Goal: Transaction & Acquisition: Purchase product/service

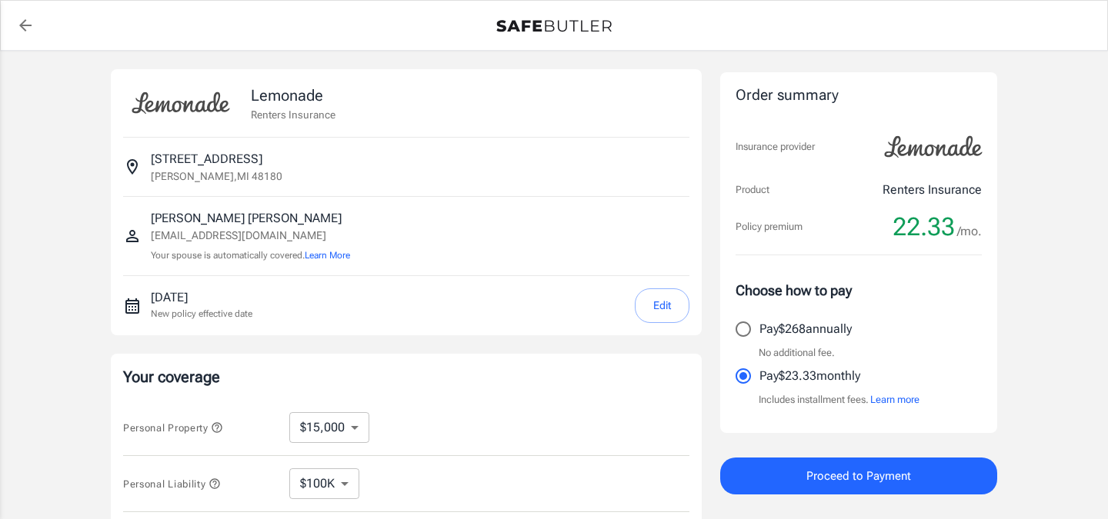
select select "15000"
select select "500"
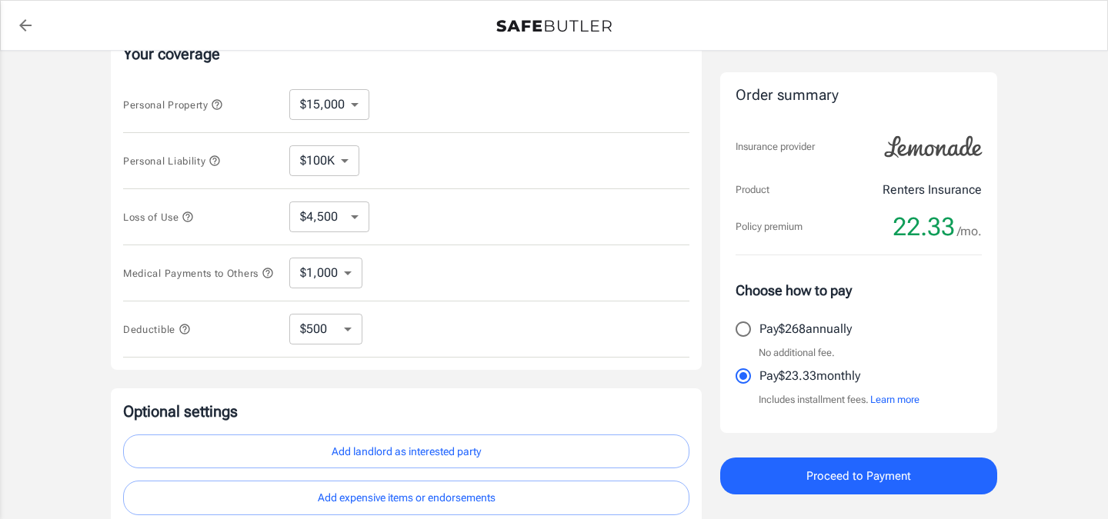
scroll to position [324, 0]
click at [232, 99] on span "Personal Property" at bounding box center [200, 103] width 154 height 19
click at [214, 100] on icon "button" at bounding box center [217, 104] width 12 height 12
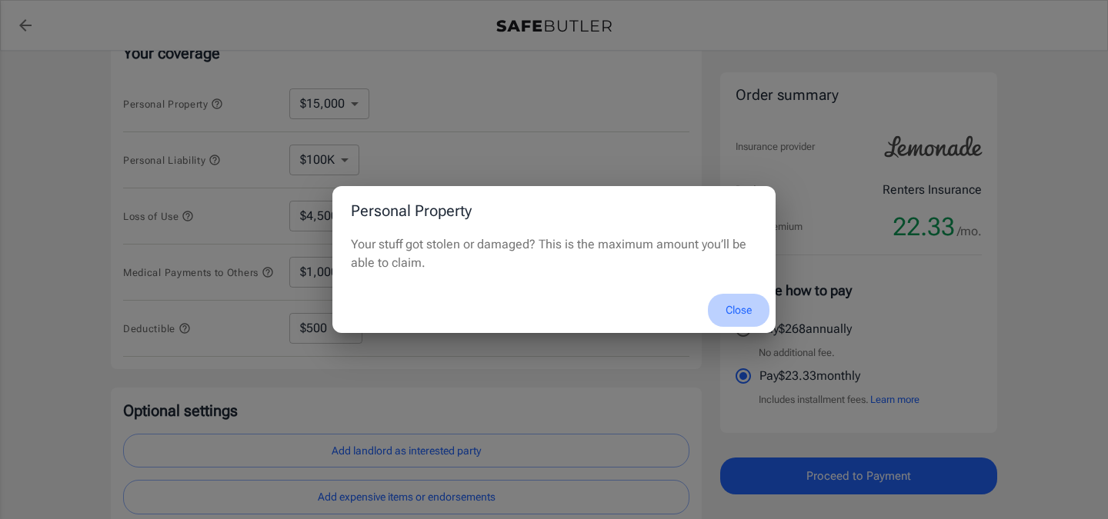
click at [742, 310] on button "Close" at bounding box center [739, 310] width 62 height 33
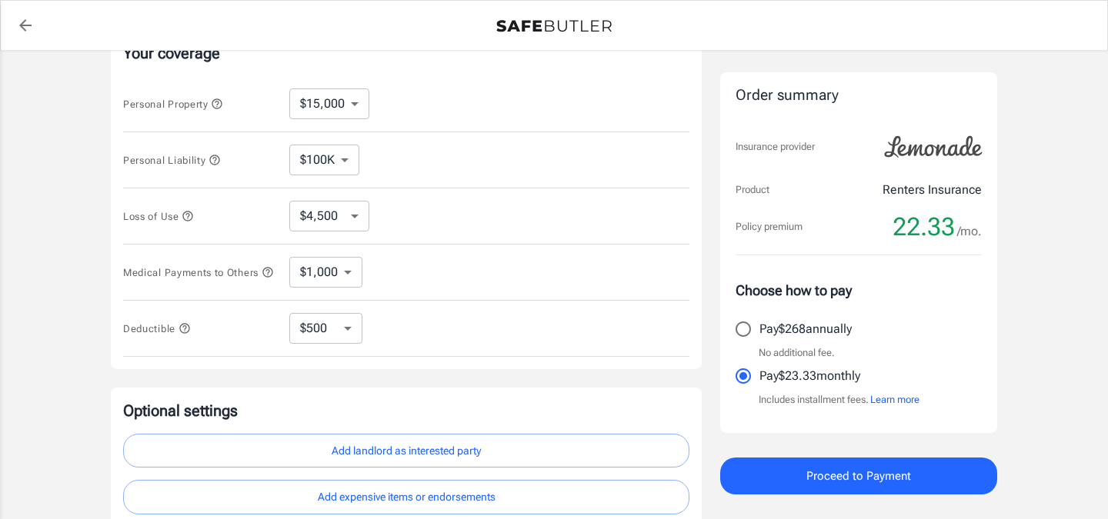
click at [221, 155] on icon "button" at bounding box center [215, 160] width 12 height 12
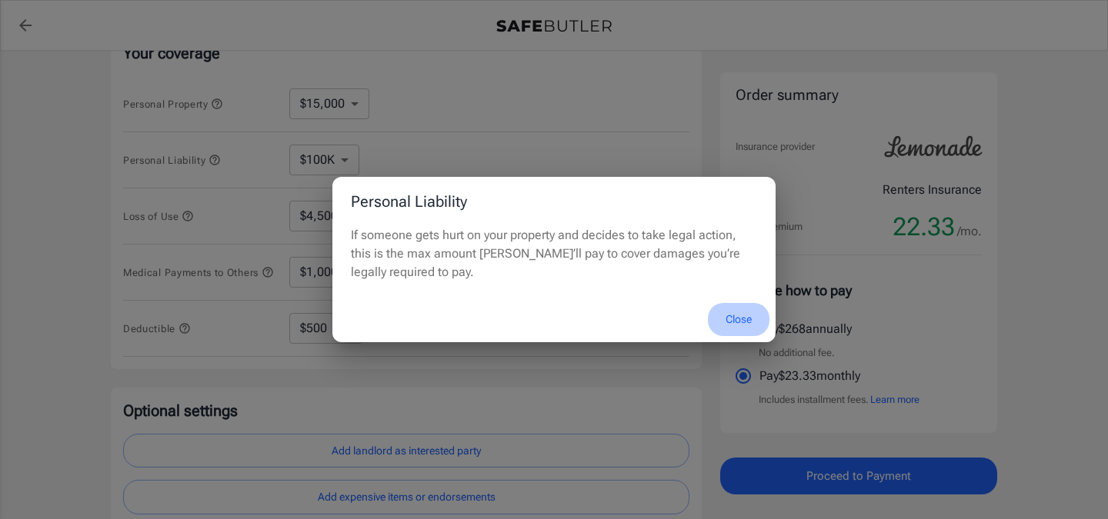
click at [740, 322] on button "Close" at bounding box center [739, 319] width 62 height 33
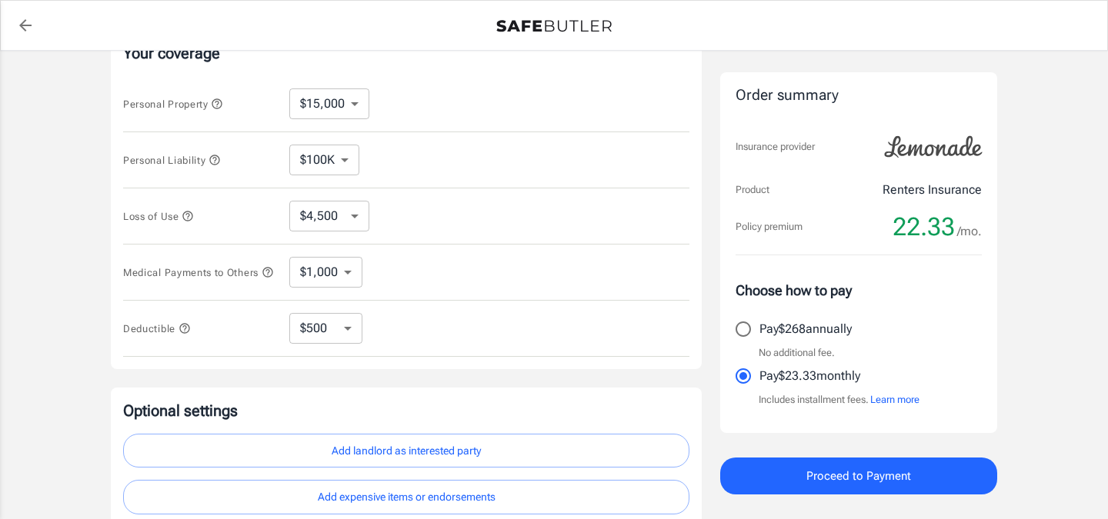
click at [186, 215] on icon "button" at bounding box center [188, 216] width 12 height 12
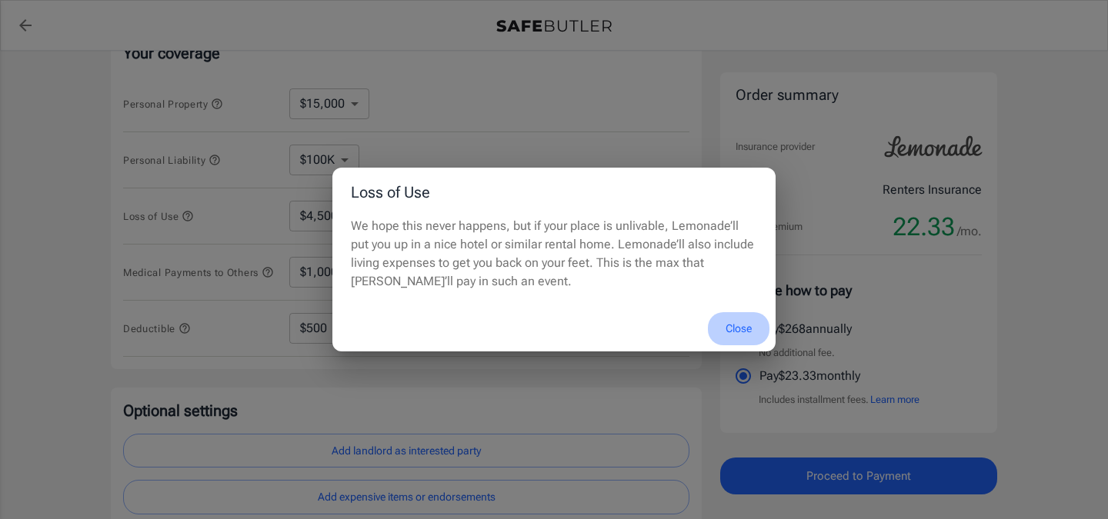
click at [740, 328] on button "Close" at bounding box center [739, 328] width 62 height 33
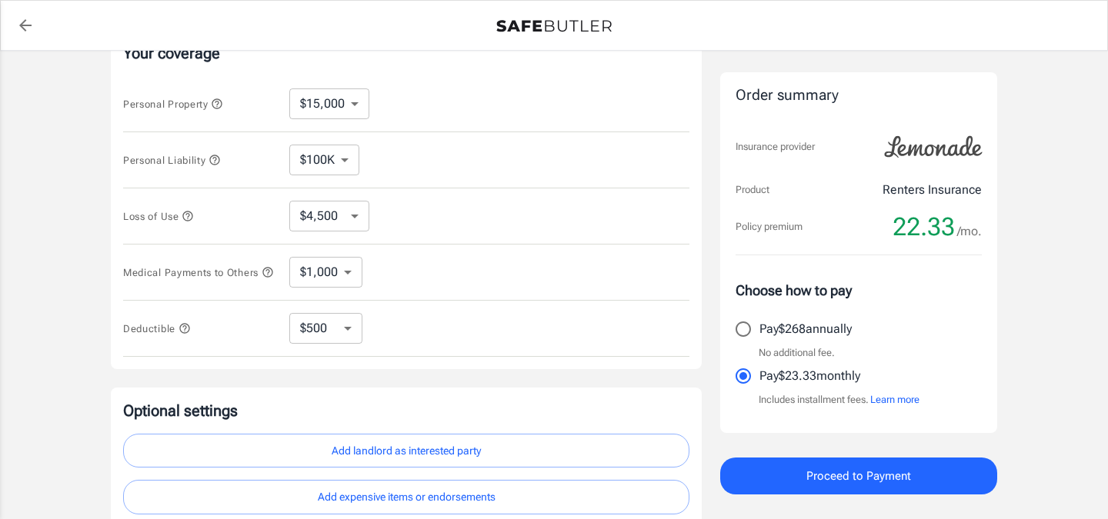
click at [349, 214] on select "$4,500 $7,500 $13,500 $22,500 $34,500 $55,500 $85,500 $130K $200K" at bounding box center [329, 216] width 80 height 31
select select "22500"
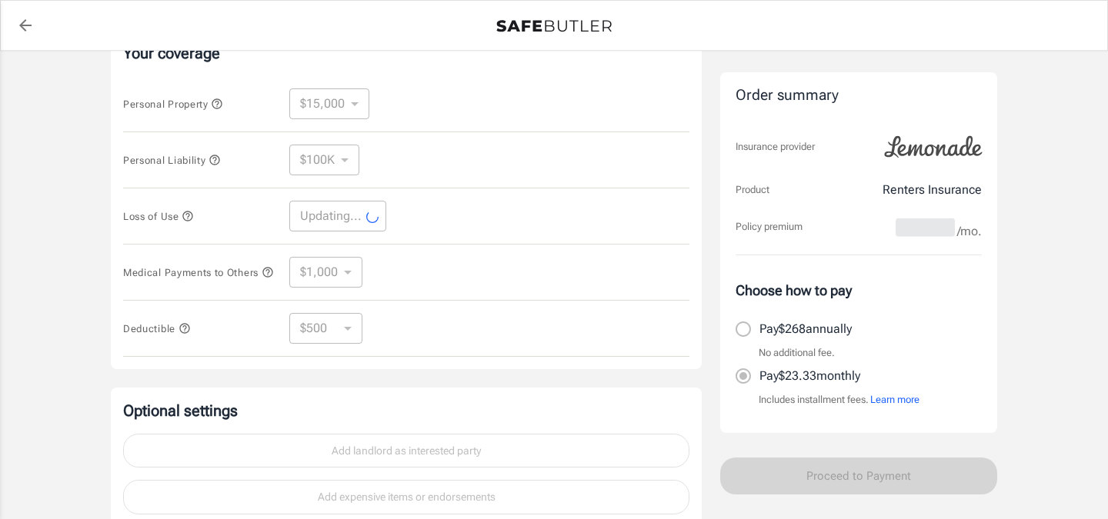
select select "22500"
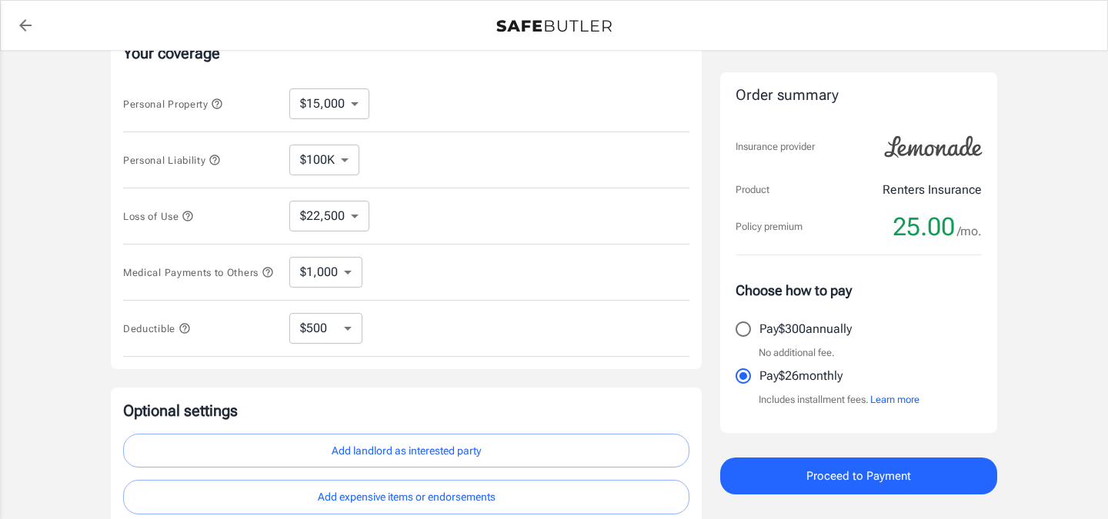
click at [353, 98] on select "$10,000 $15,000 $20,000 $25,000 $30,000 $40,000 $50,000 $100K $150K $200K $250K" at bounding box center [329, 104] width 80 height 31
select select "20000"
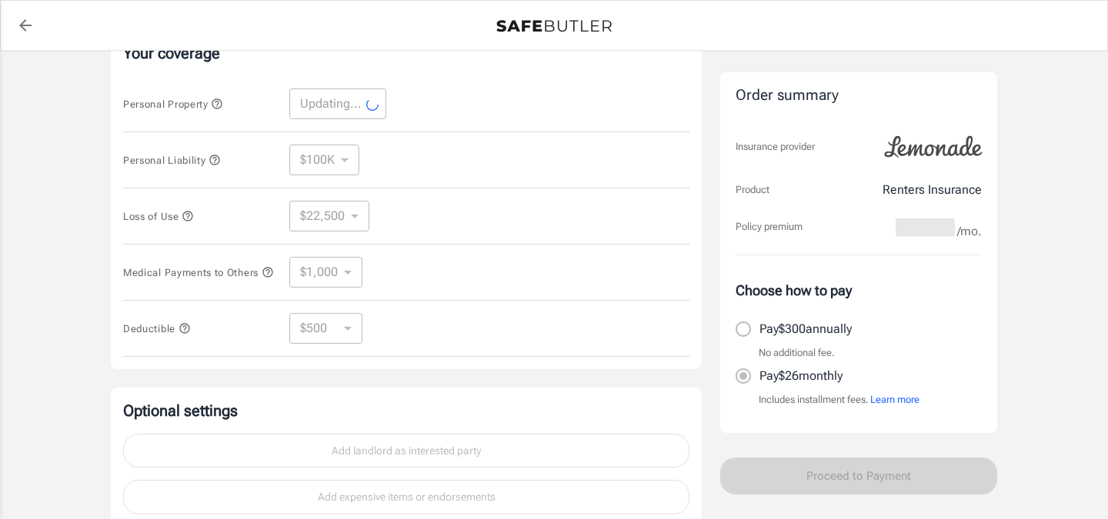
select select "20000"
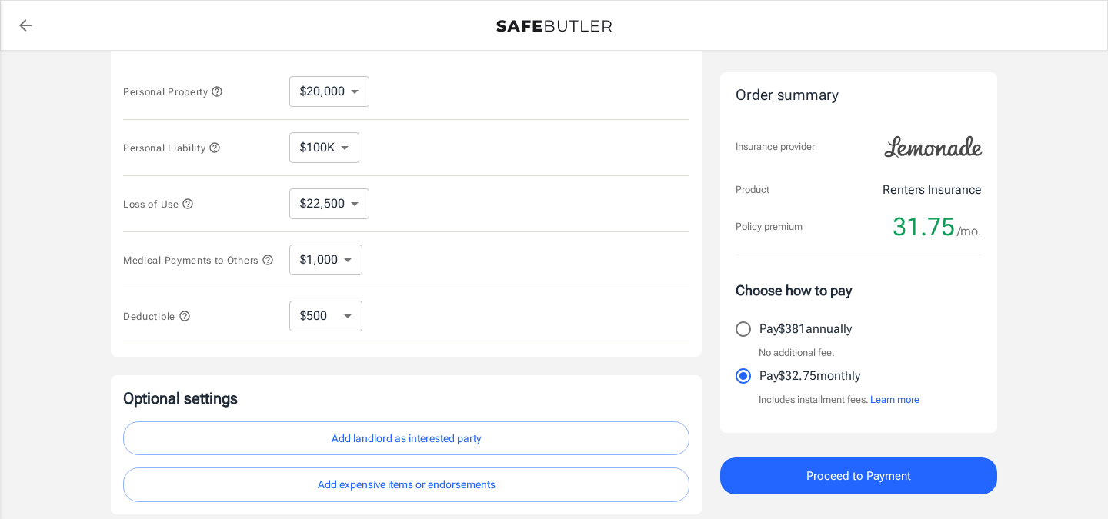
scroll to position [341, 0]
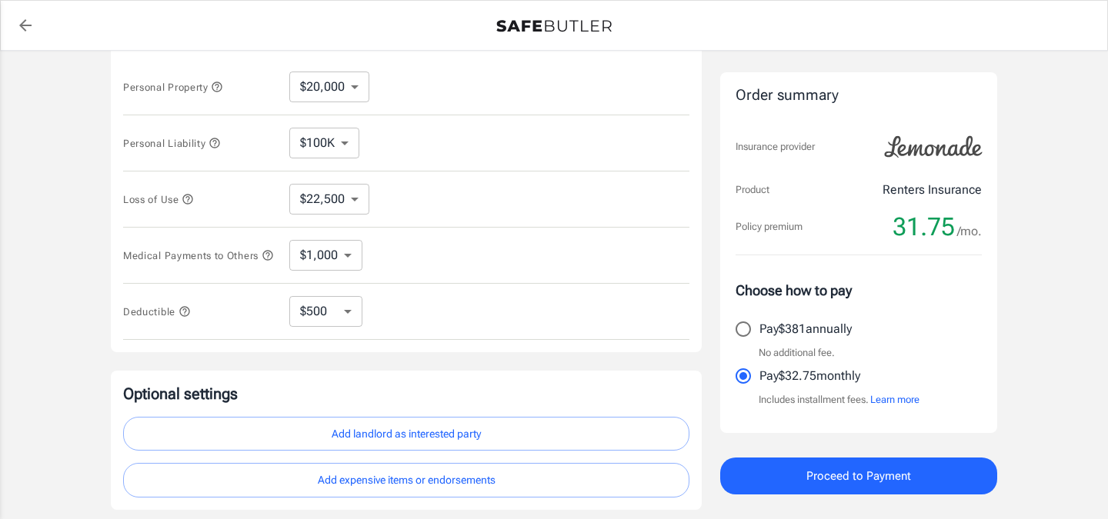
click at [321, 257] on select "$1,000 $2,000 $3,000 $4,000 $5,000" at bounding box center [325, 255] width 73 height 31
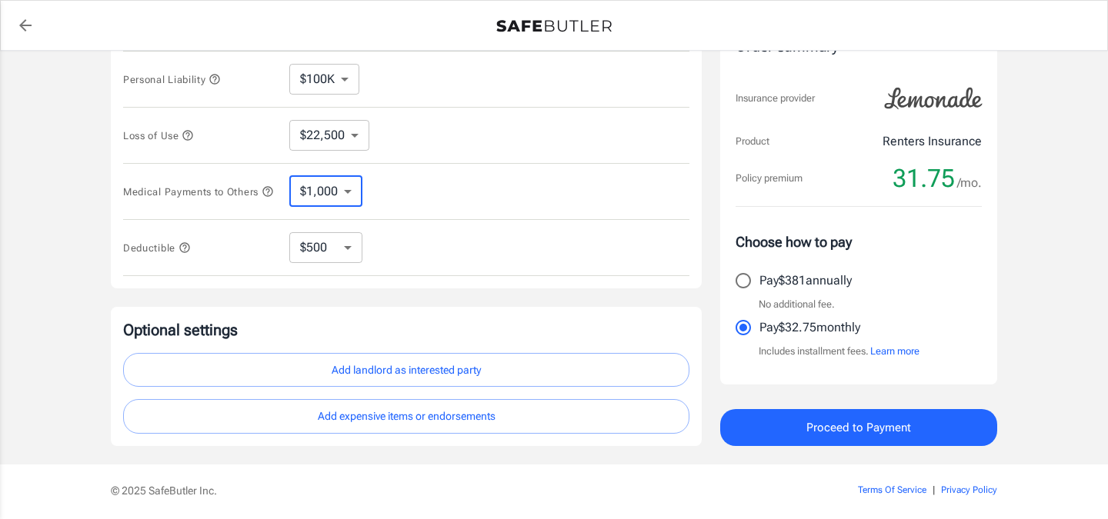
scroll to position [413, 0]
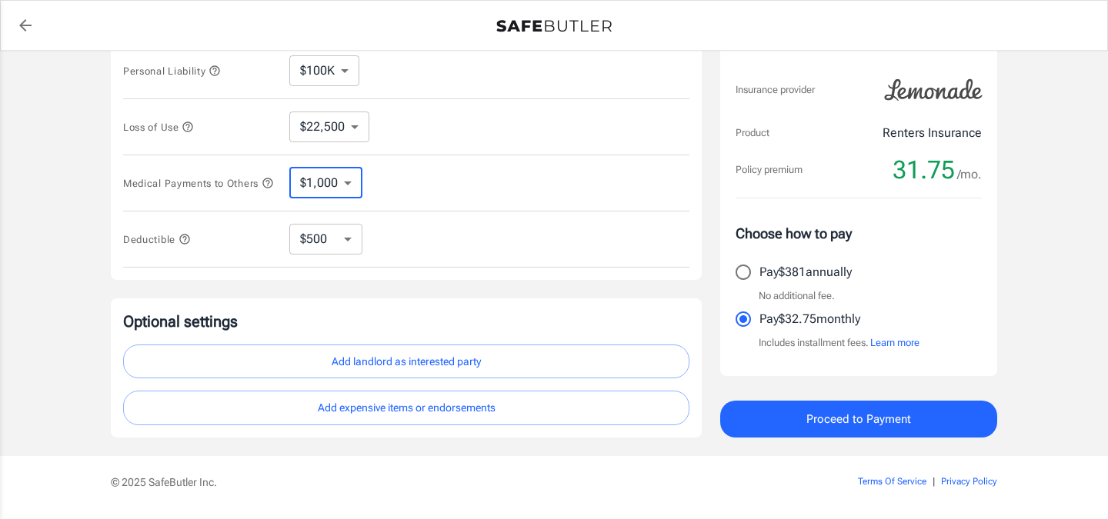
click at [342, 249] on select "$250 $500 $1,000 $2,500" at bounding box center [325, 239] width 73 height 31
select select "250"
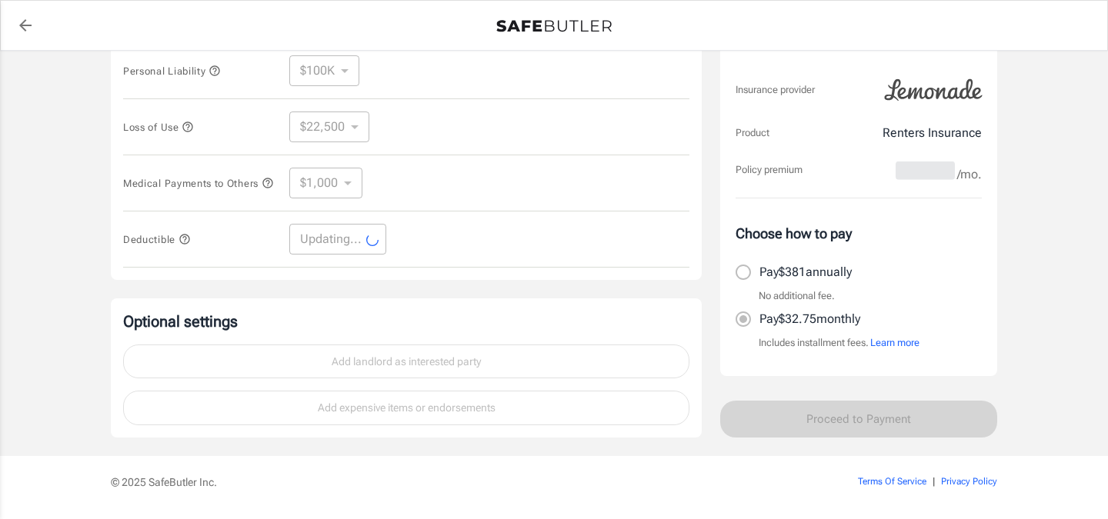
select select "250"
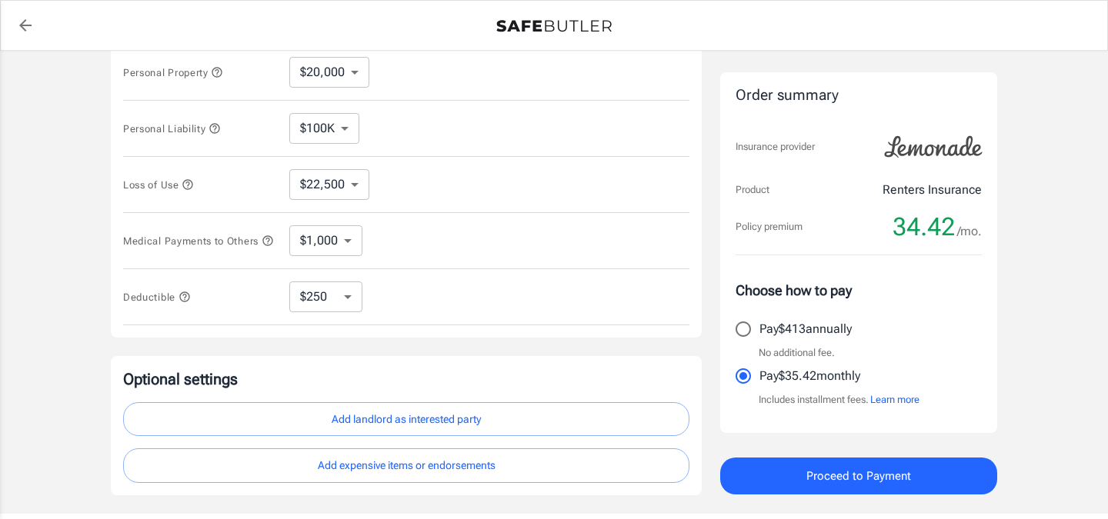
scroll to position [346, 0]
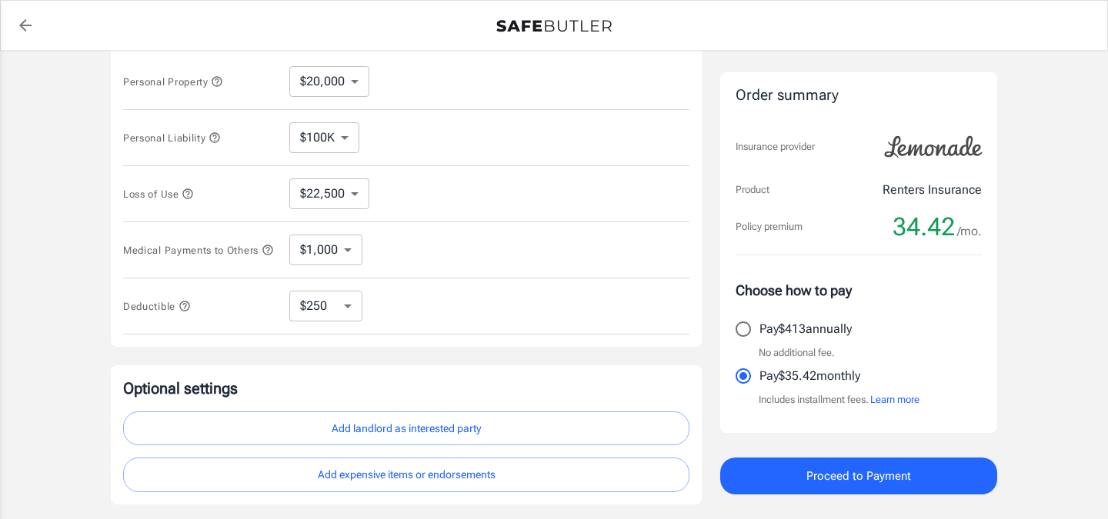
click at [336, 189] on select "$6,000 $9,000 $15,000 $22,500 $24,000 $36,000 $54,000 $81,000 $120K $177K $198K" at bounding box center [329, 194] width 80 height 31
select select "15000"
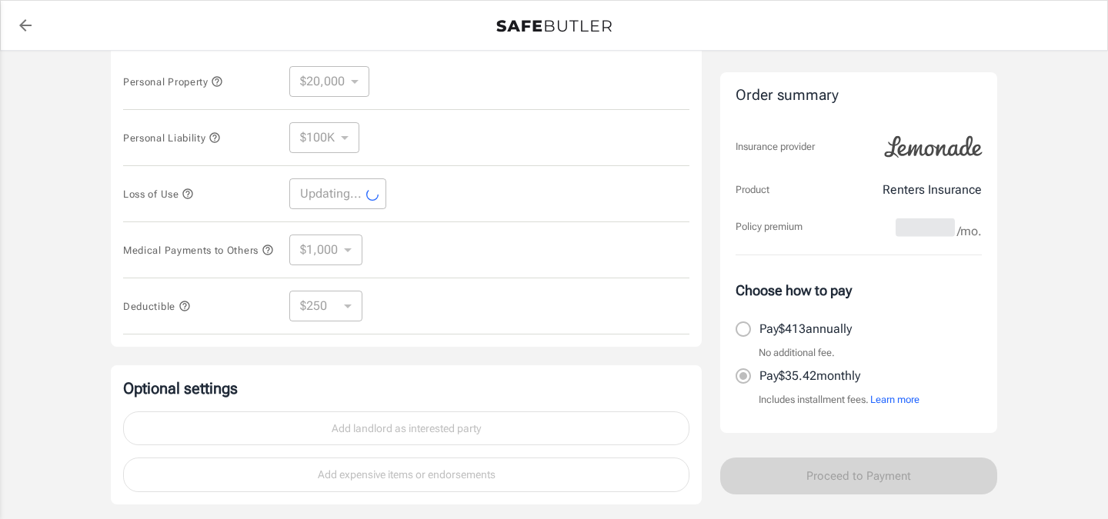
select select "15000"
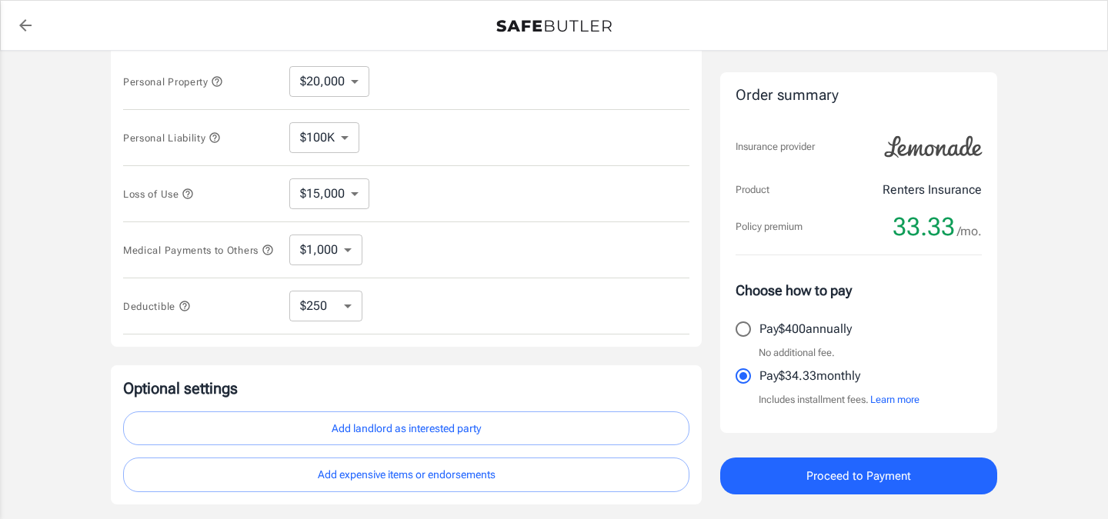
click at [332, 84] on select "$10,000 $15,000 $20,000 $25,000 $30,000 $40,000 $50,000 $100K $150K $200K $250K" at bounding box center [329, 81] width 80 height 31
select select "15000"
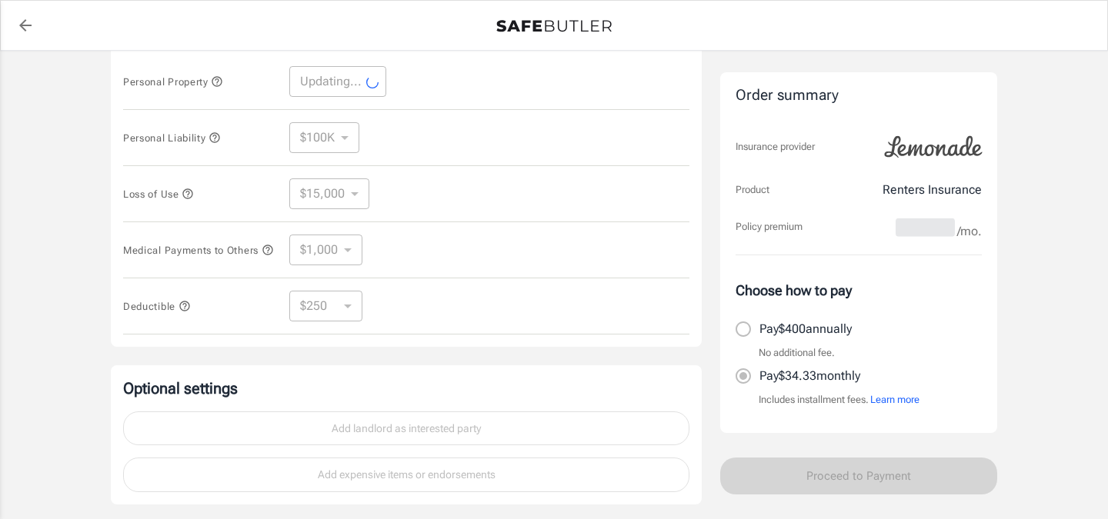
select select "15000"
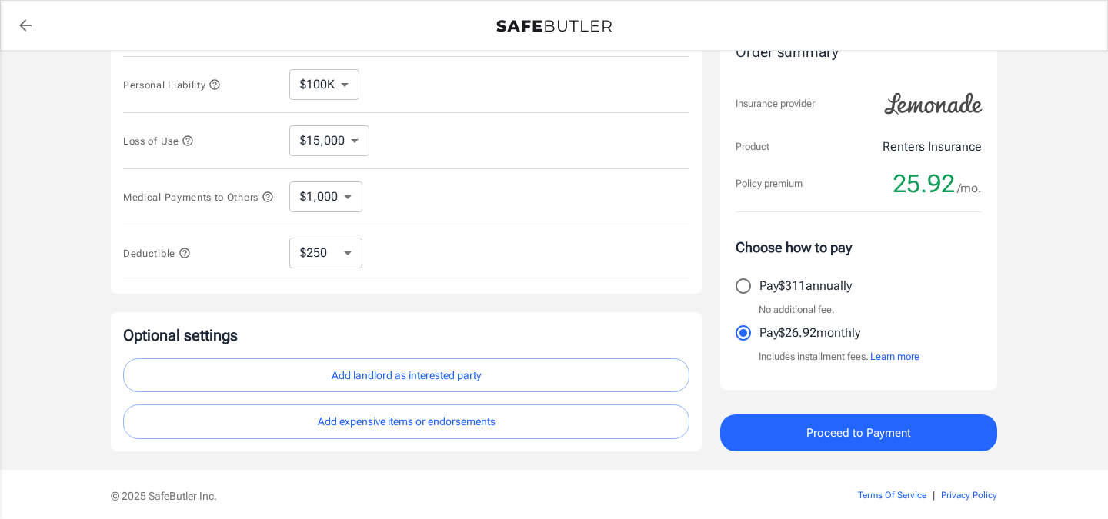
scroll to position [464, 0]
